Goal: Information Seeking & Learning: Learn about a topic

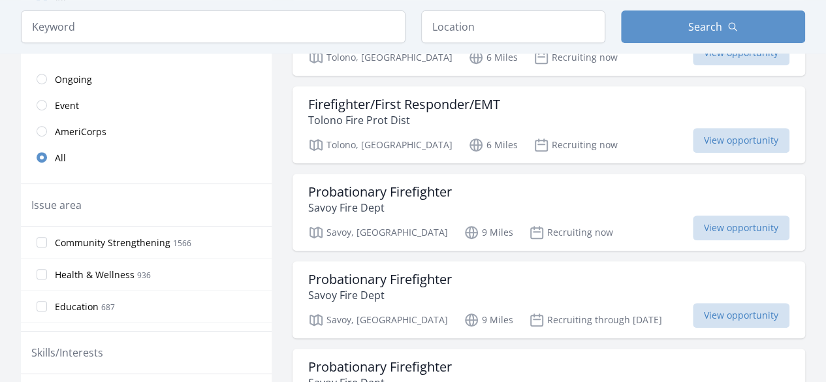
scroll to position [109, 0]
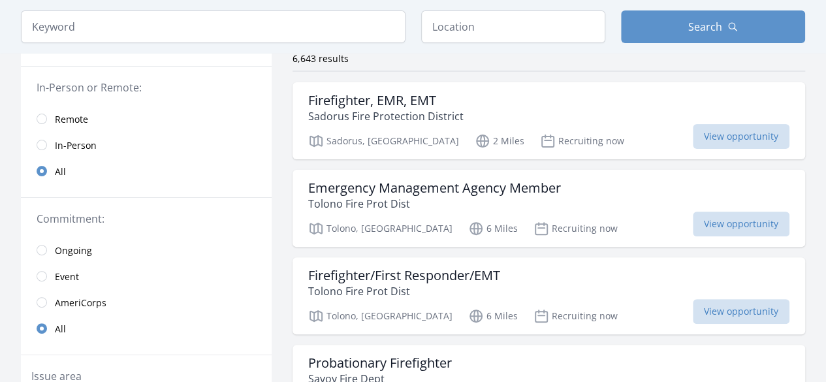
click at [75, 123] on span "Remote" at bounding box center [71, 119] width 33 height 13
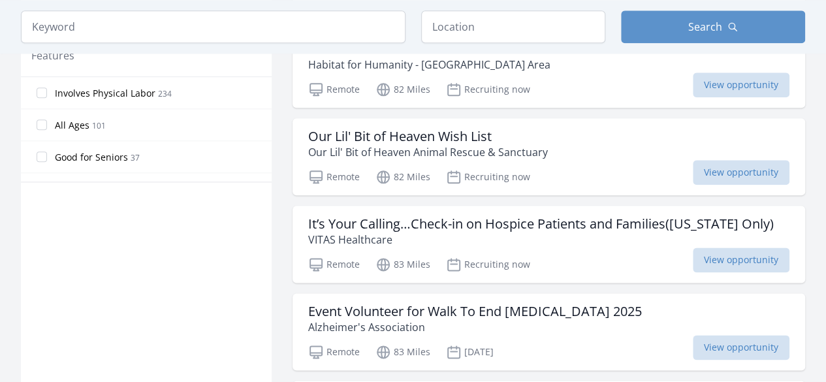
scroll to position [715, 0]
click at [427, 144] on p "Our Lil' Bit of Heaven Animal Rescue & Sanctuary" at bounding box center [428, 152] width 240 height 16
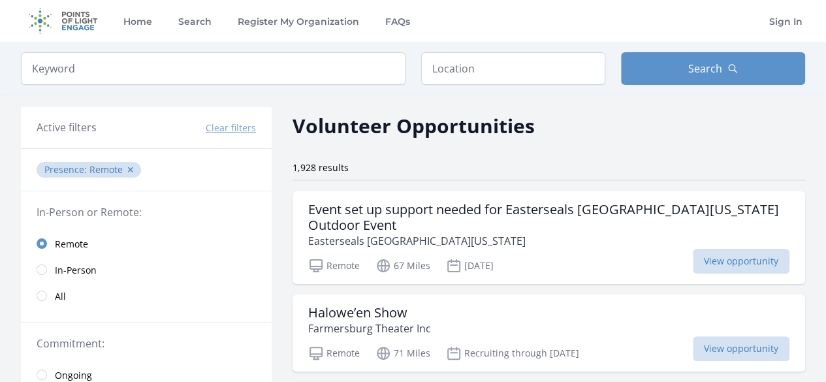
click at [61, 265] on span "In-Person" at bounding box center [76, 270] width 42 height 13
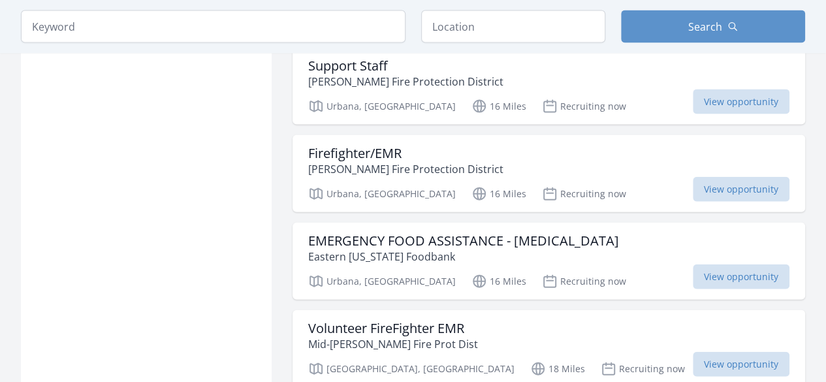
scroll to position [1406, 0]
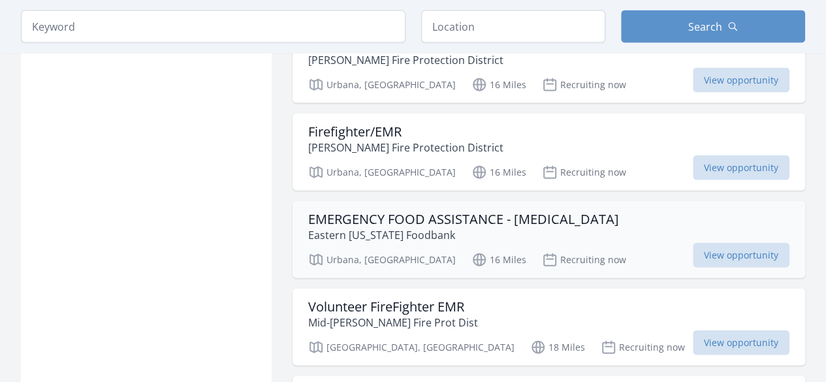
click at [377, 227] on p "Eastern [US_STATE] Foodbank" at bounding box center [463, 235] width 311 height 16
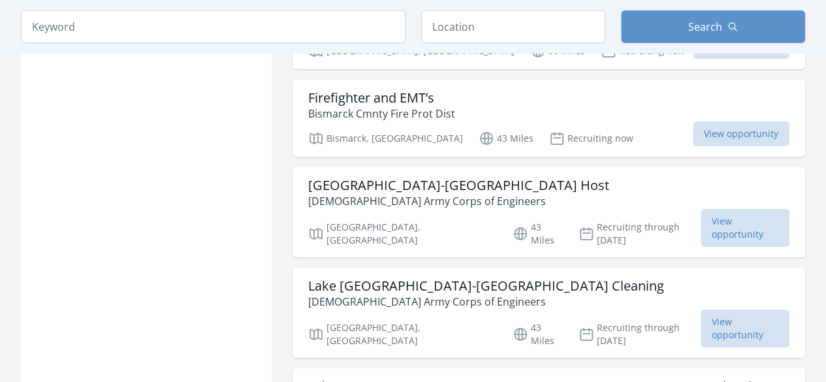
scroll to position [2417, 0]
click at [364, 177] on h3 "[GEOGRAPHIC_DATA]-[GEOGRAPHIC_DATA] Host" at bounding box center [458, 185] width 301 height 16
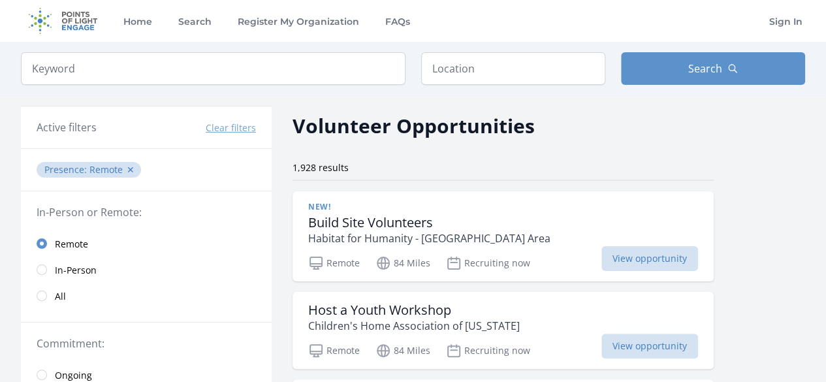
scroll to position [1571, 0]
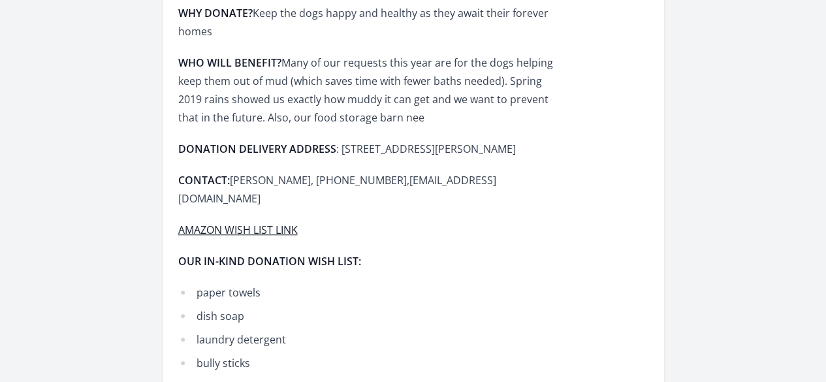
scroll to position [407, 0]
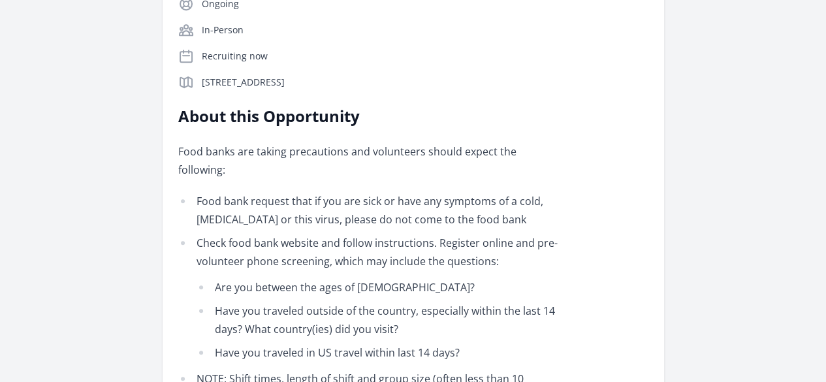
scroll to position [300, 0]
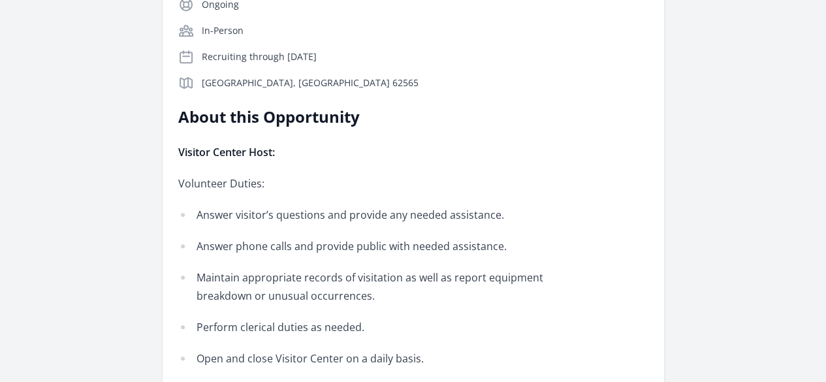
scroll to position [297, 0]
